Goal: Task Accomplishment & Management: Manage account settings

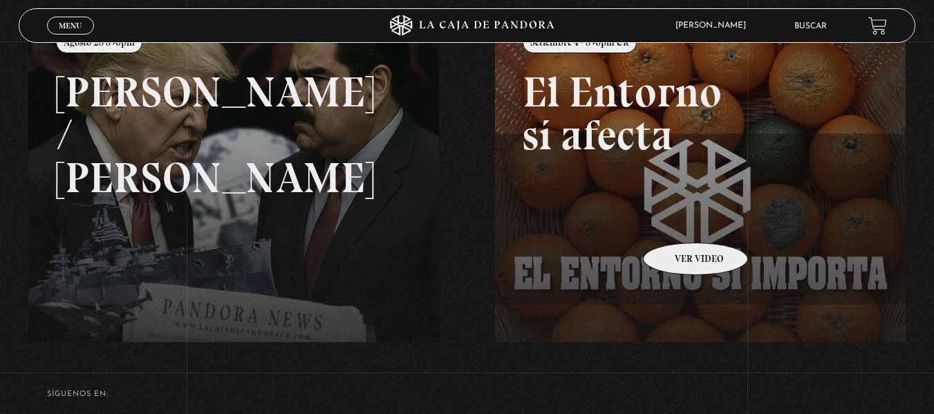
scroll to position [276, 0]
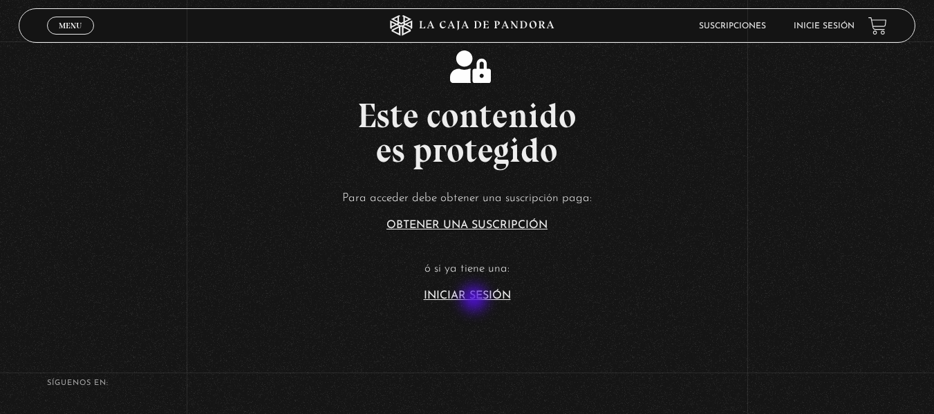
click at [474, 302] on section "Este contenido es protegido Para acceder debe obtener una suscripción paga: Obt…" at bounding box center [467, 165] width 934 height 331
click at [466, 294] on link "Iniciar Sesión" at bounding box center [467, 295] width 87 height 11
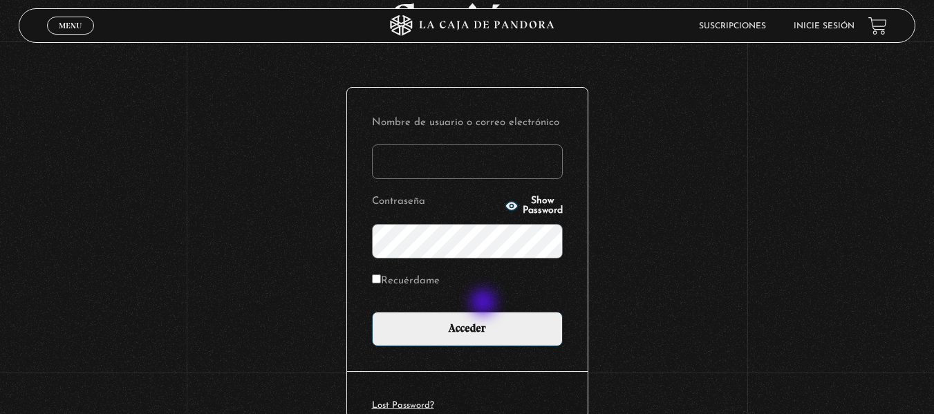
scroll to position [189, 0]
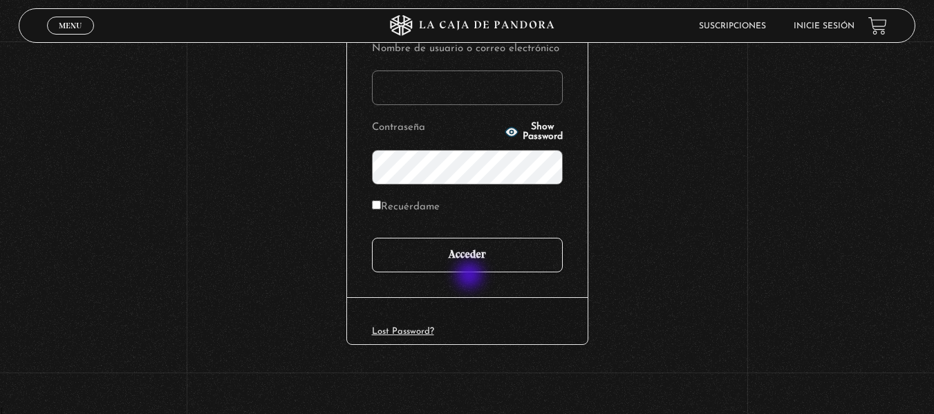
type input "elizabethx6488@gmail.com"
click at [467, 265] on input "Acceder" at bounding box center [467, 255] width 191 height 35
